Goal: Browse casually

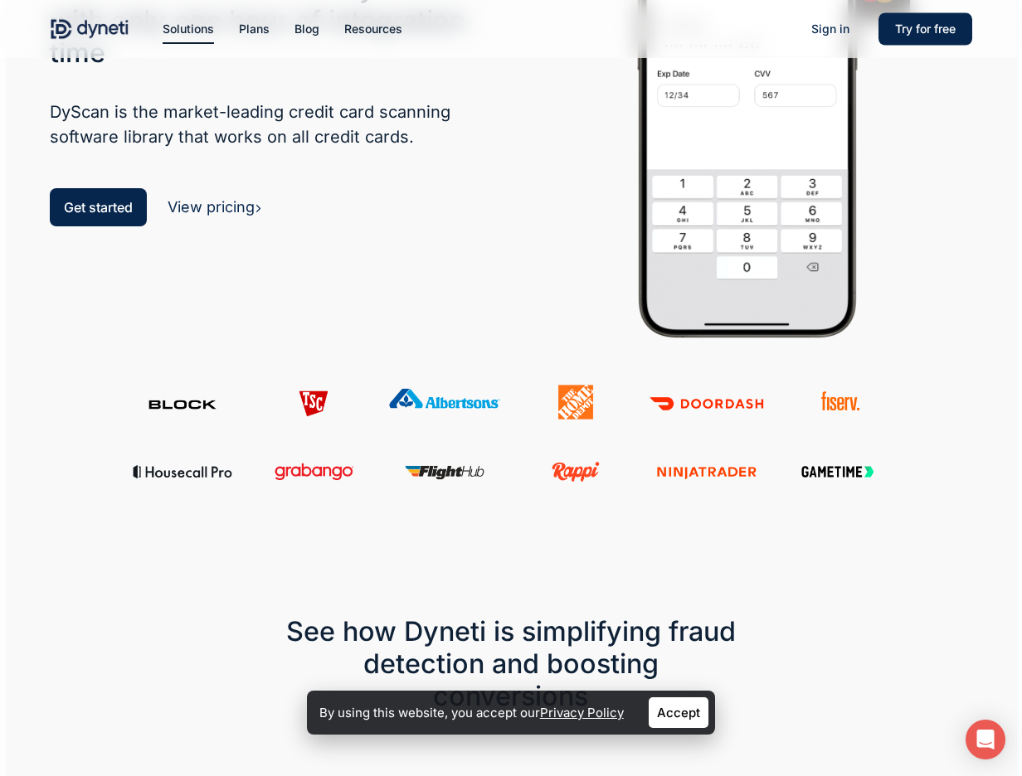
scroll to position [2364, 0]
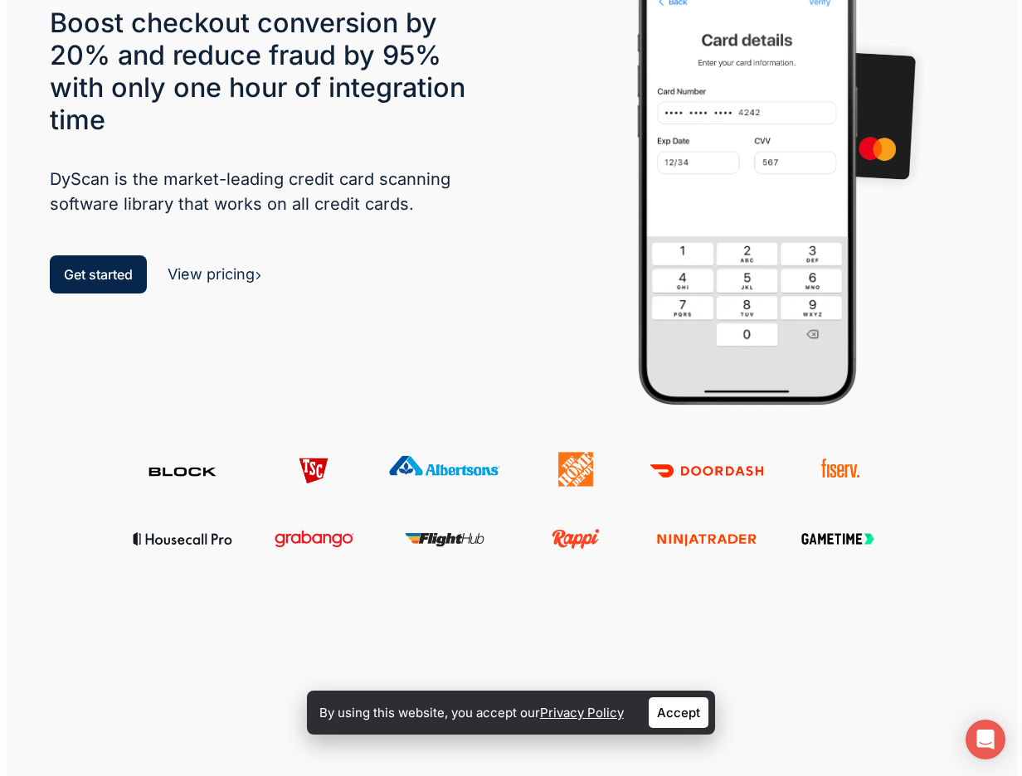
scroll to position [199, 0]
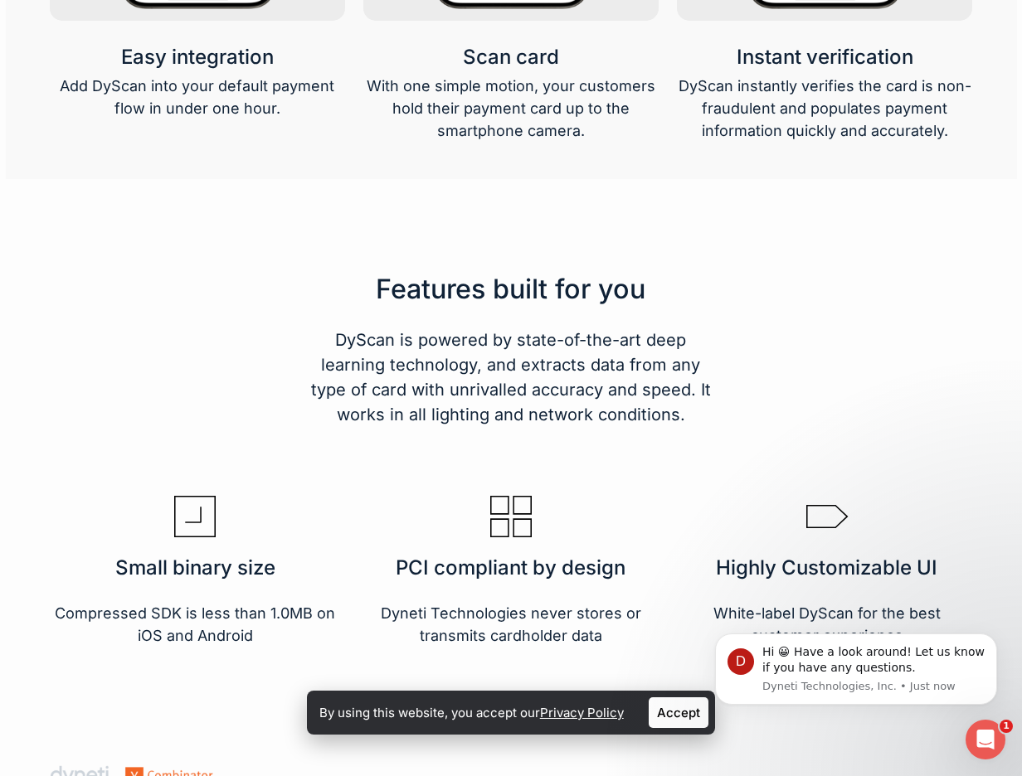
scroll to position [2326, 0]
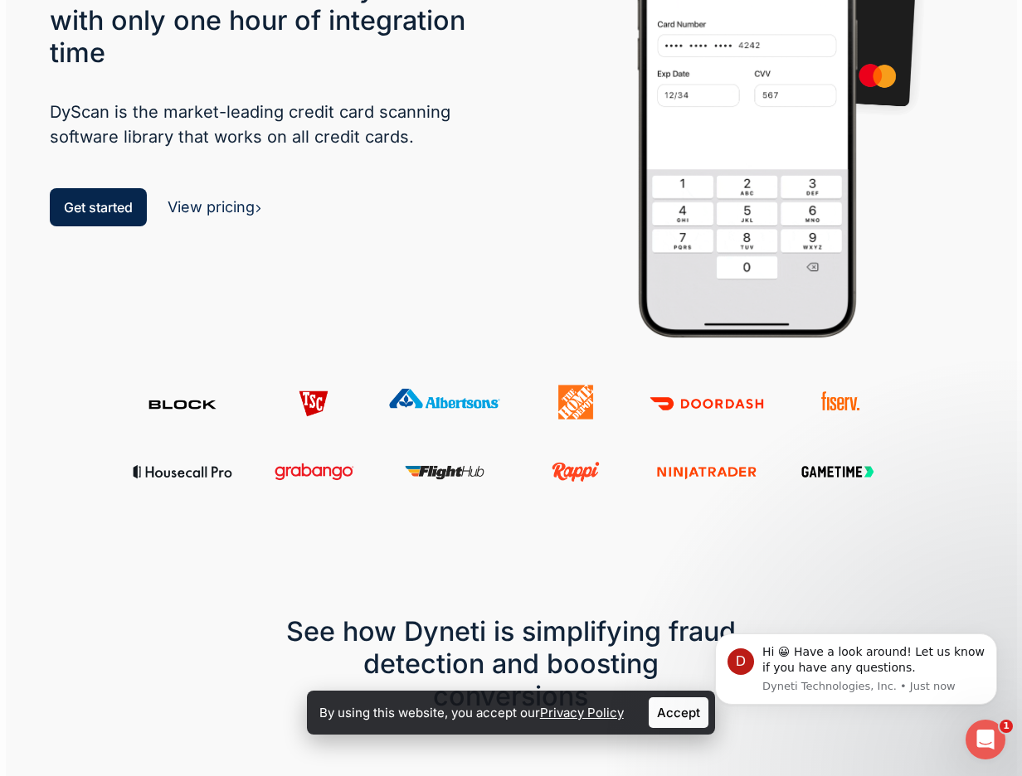
scroll to position [554, 0]
